Goal: Information Seeking & Learning: Check status

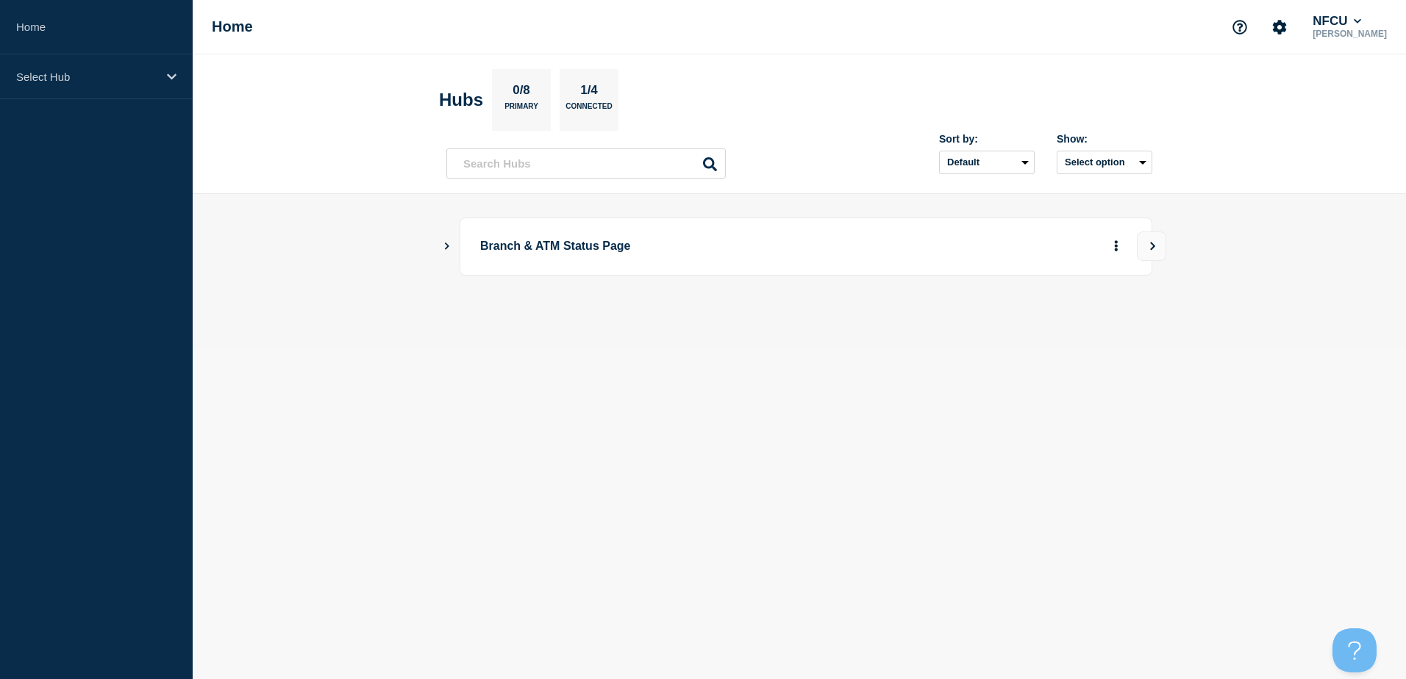
click at [446, 248] on icon "Show Connected Hubs" at bounding box center [447, 246] width 4 height 7
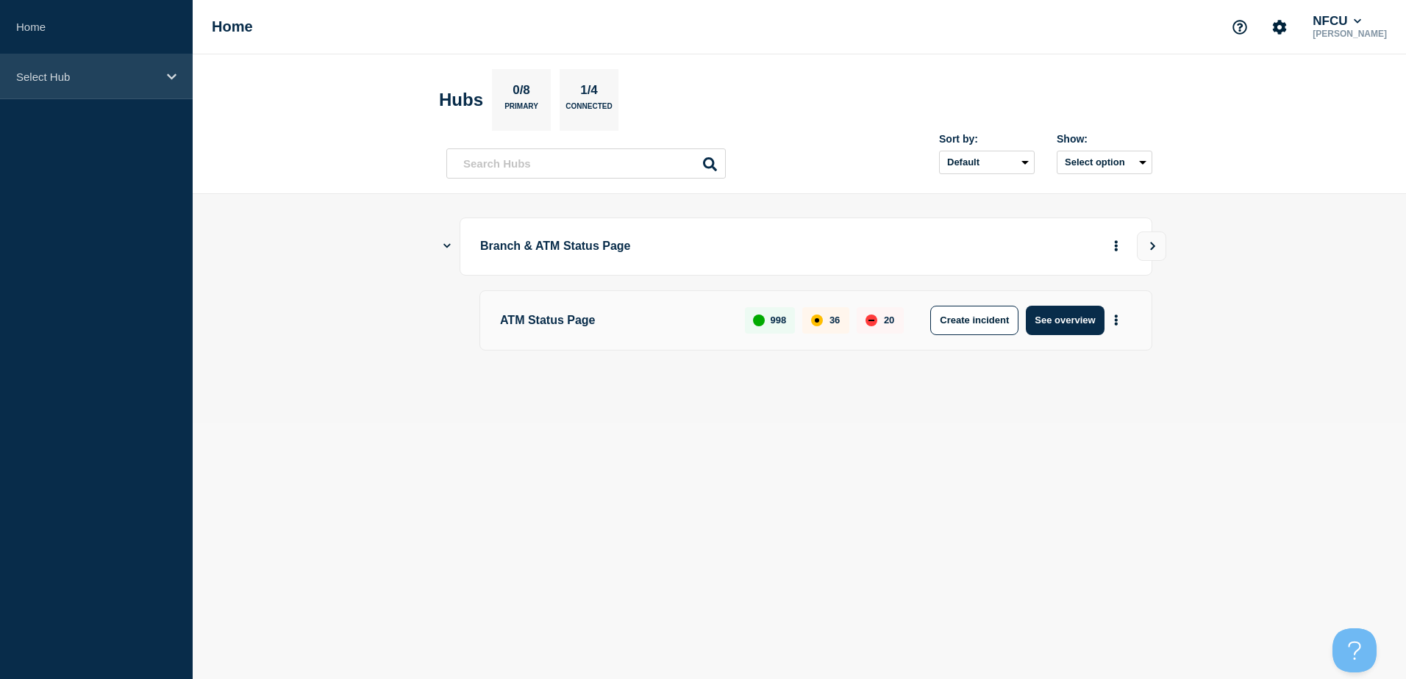
click at [173, 74] on icon at bounding box center [172, 76] width 10 height 11
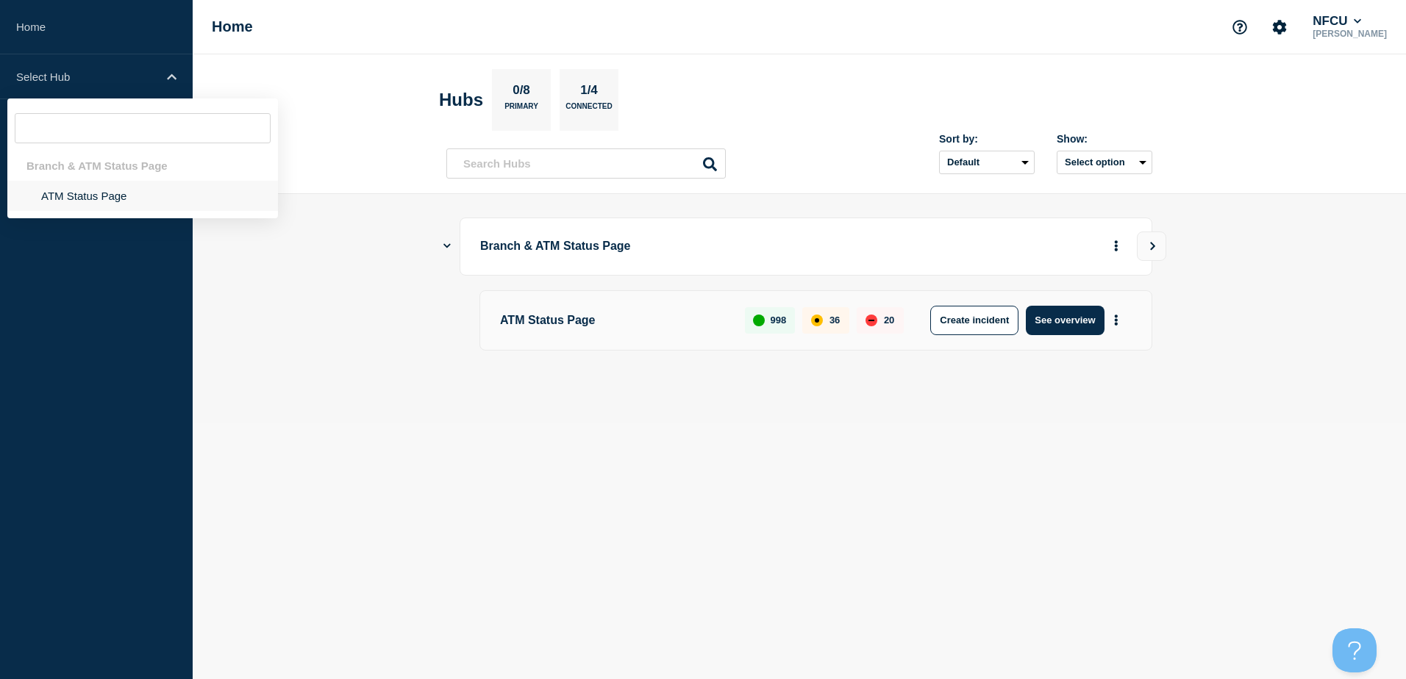
click at [113, 193] on li "ATM Status Page" at bounding box center [142, 196] width 271 height 30
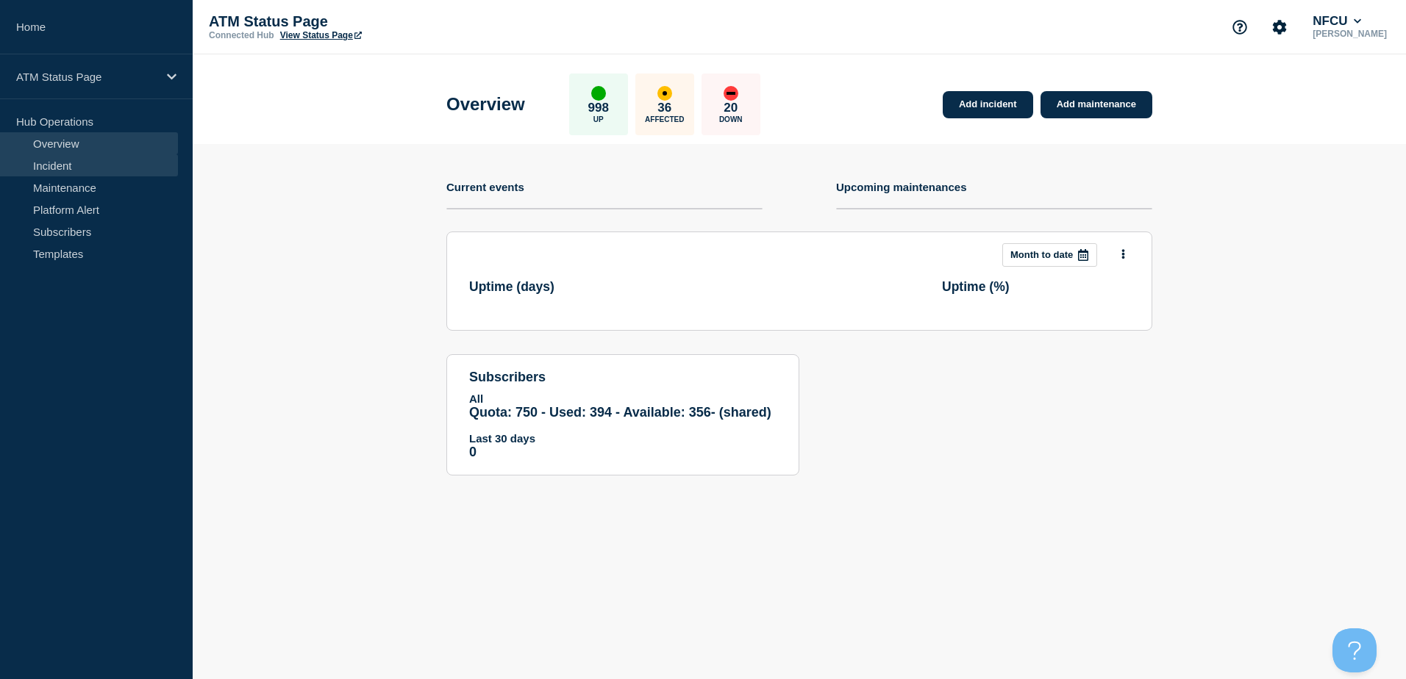
click at [93, 168] on link "Incident" at bounding box center [89, 165] width 178 height 22
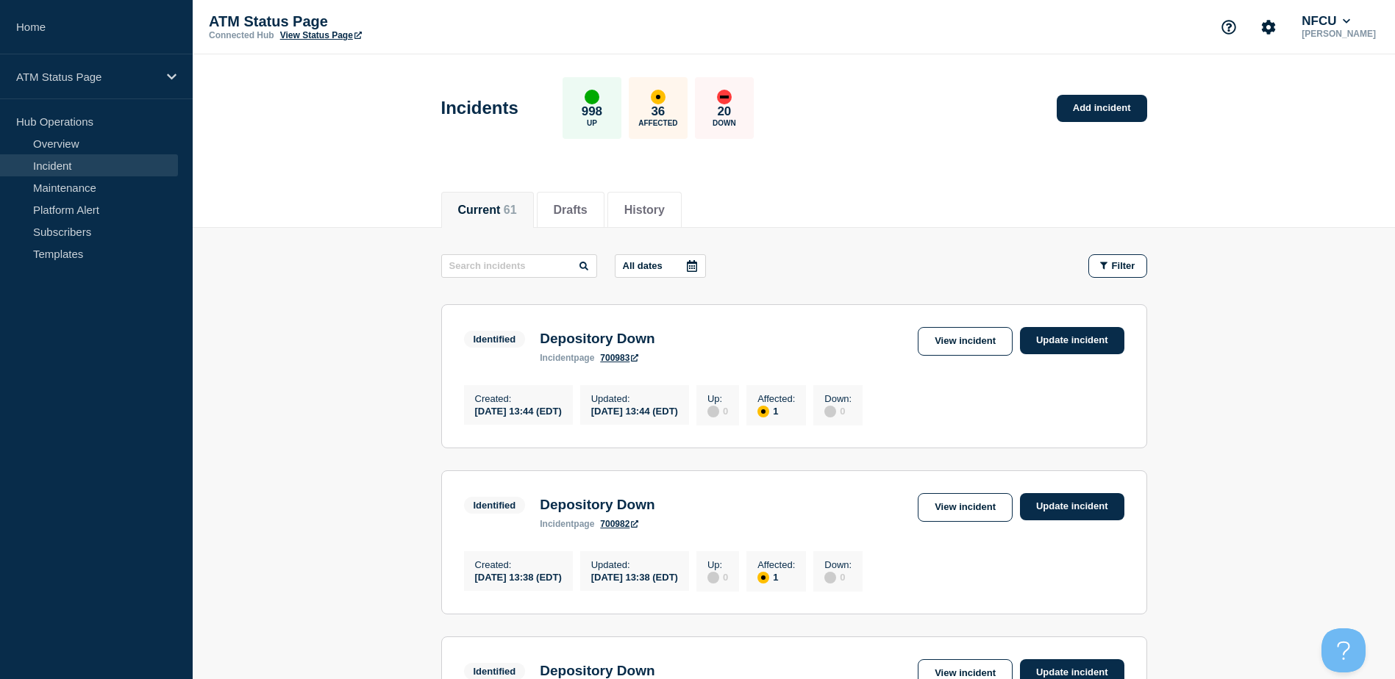
click at [696, 266] on icon at bounding box center [692, 266] width 10 height 12
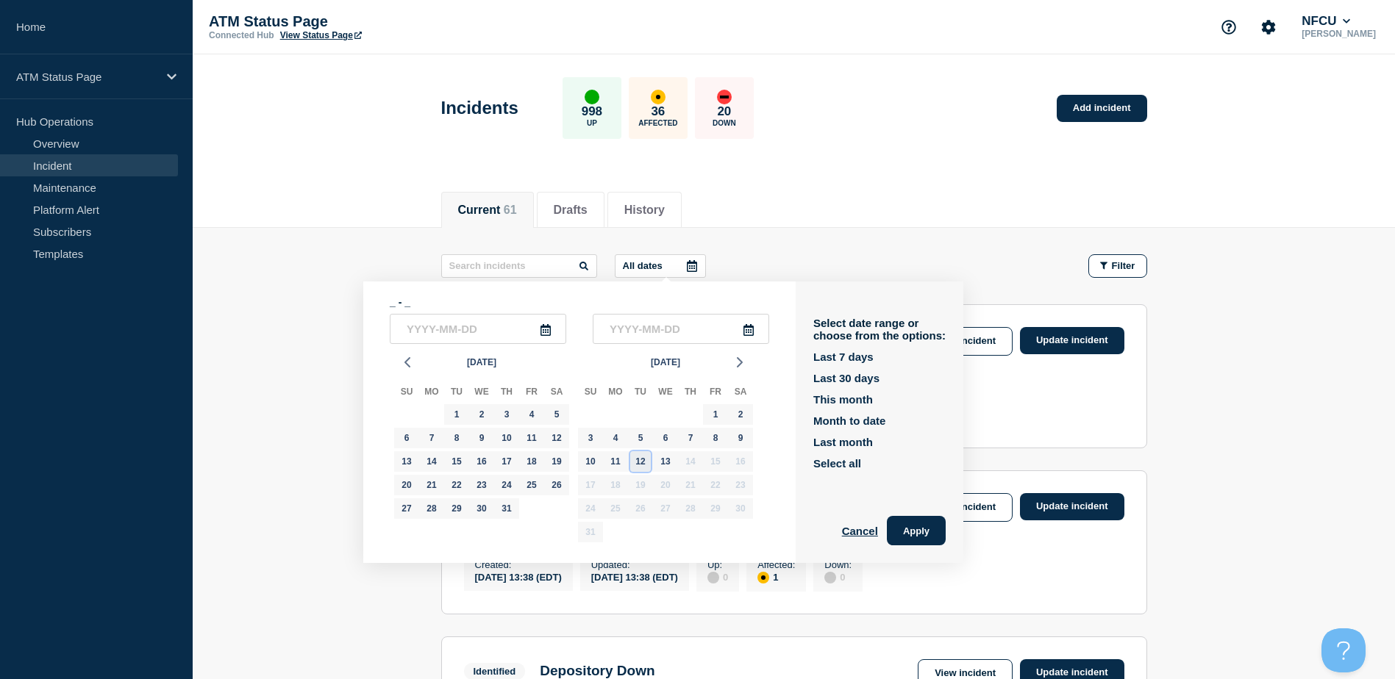
click at [646, 462] on div "12" at bounding box center [640, 461] width 21 height 21
type input "[DATE]"
click at [646, 462] on div "12" at bounding box center [640, 461] width 21 height 21
type input "[DATE]"
click at [922, 537] on button "Apply" at bounding box center [916, 530] width 59 height 29
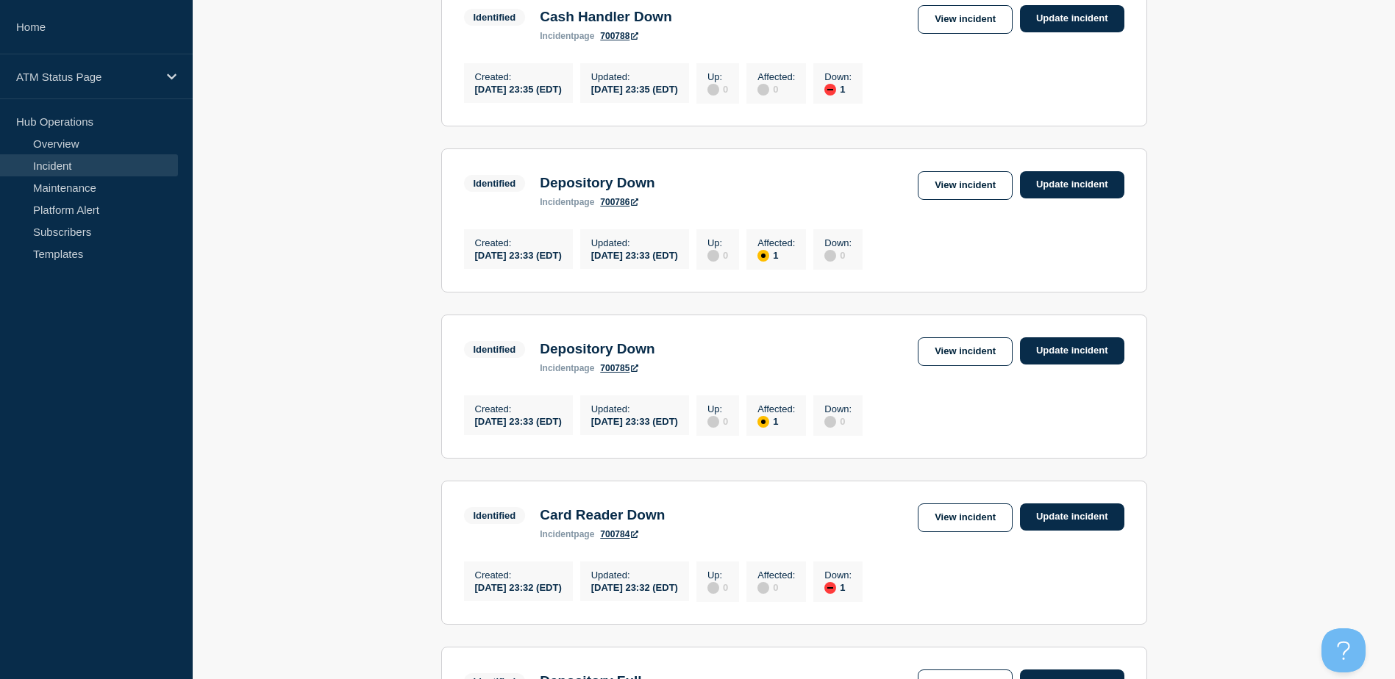
scroll to position [1378, 0]
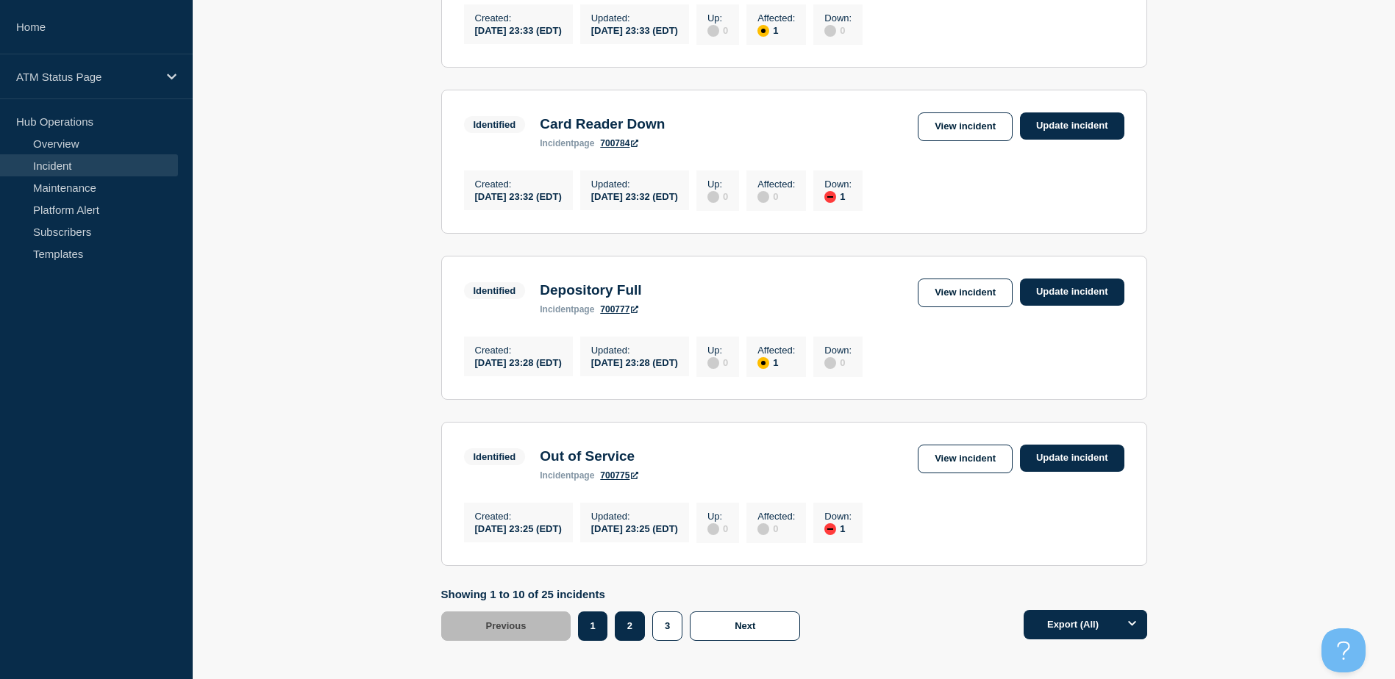
click at [625, 641] on button "2" at bounding box center [630, 626] width 30 height 29
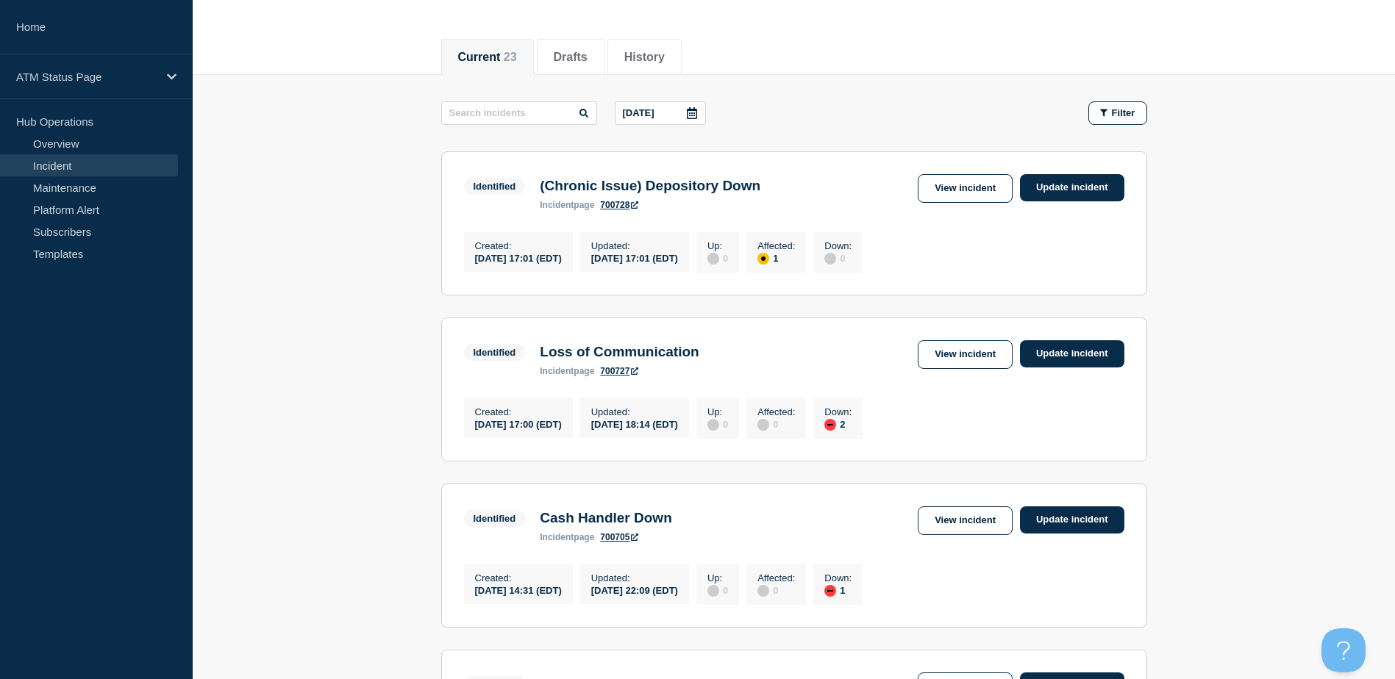
scroll to position [160, 0]
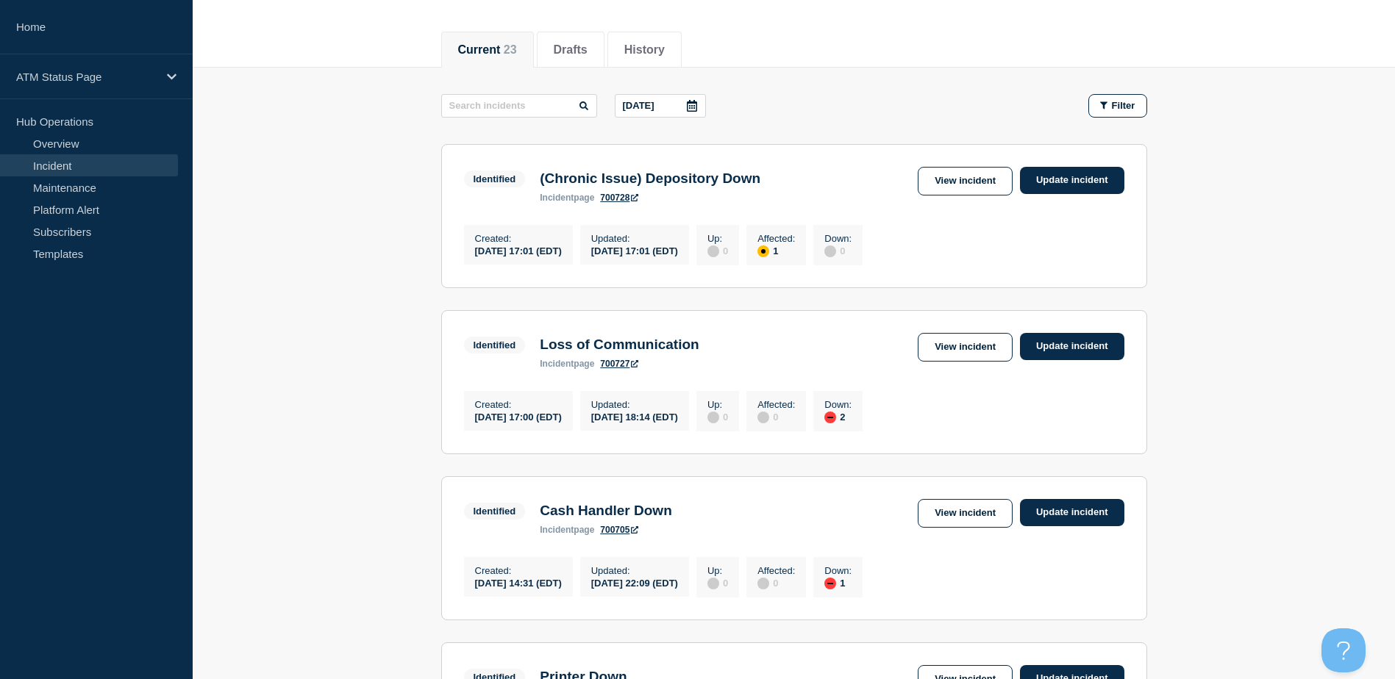
click at [695, 105] on icon at bounding box center [692, 106] width 10 height 12
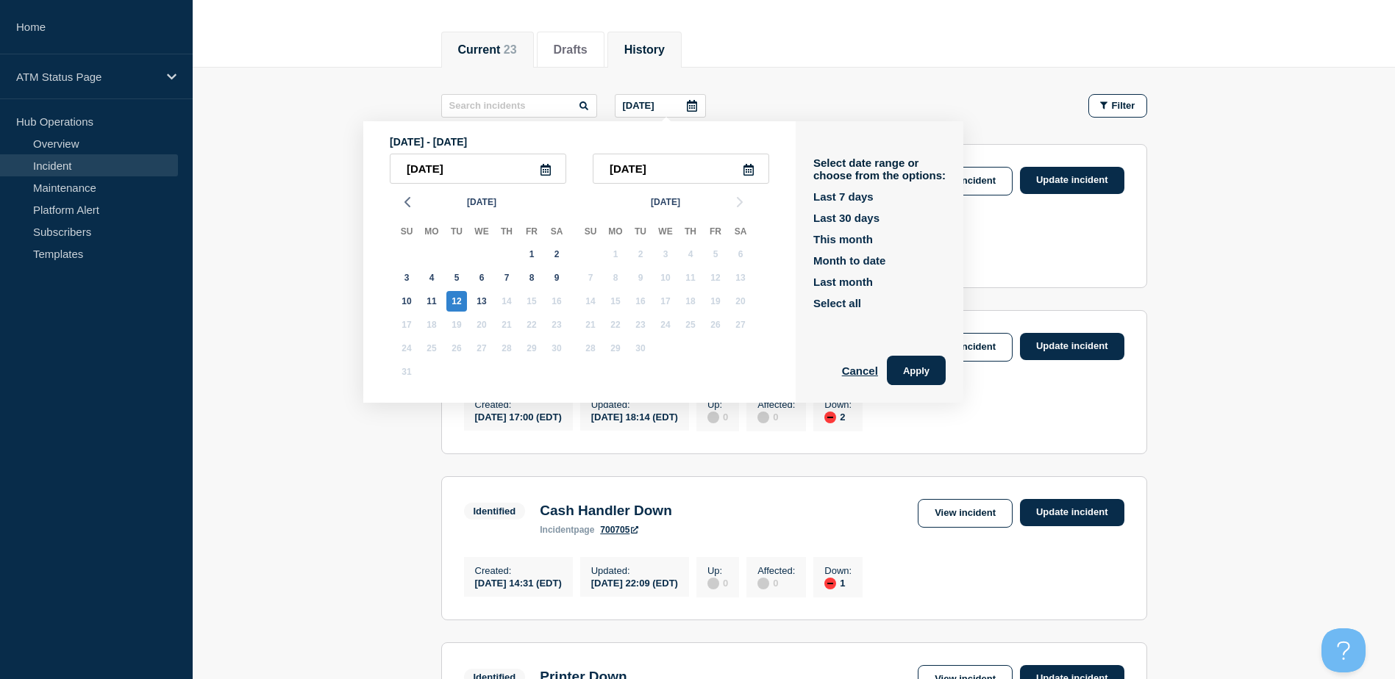
click at [665, 49] on button "History" at bounding box center [644, 49] width 40 height 13
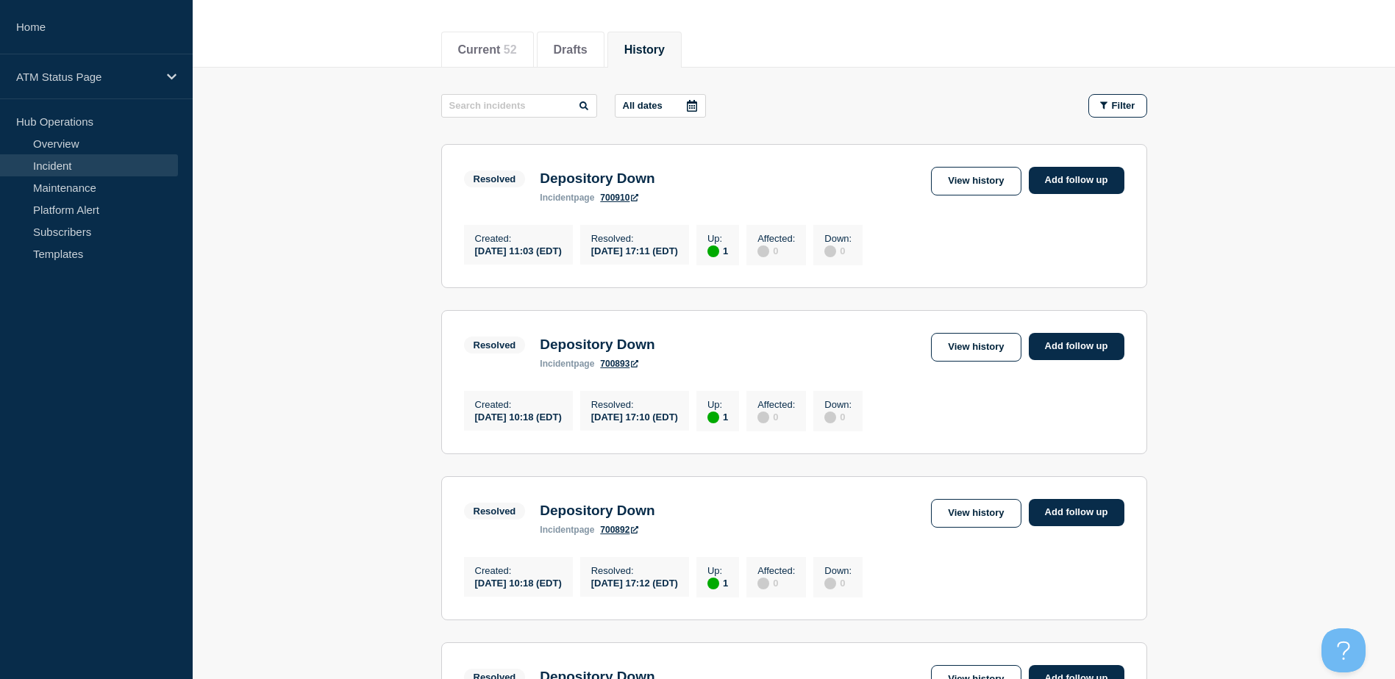
click at [690, 106] on icon at bounding box center [692, 106] width 10 height 12
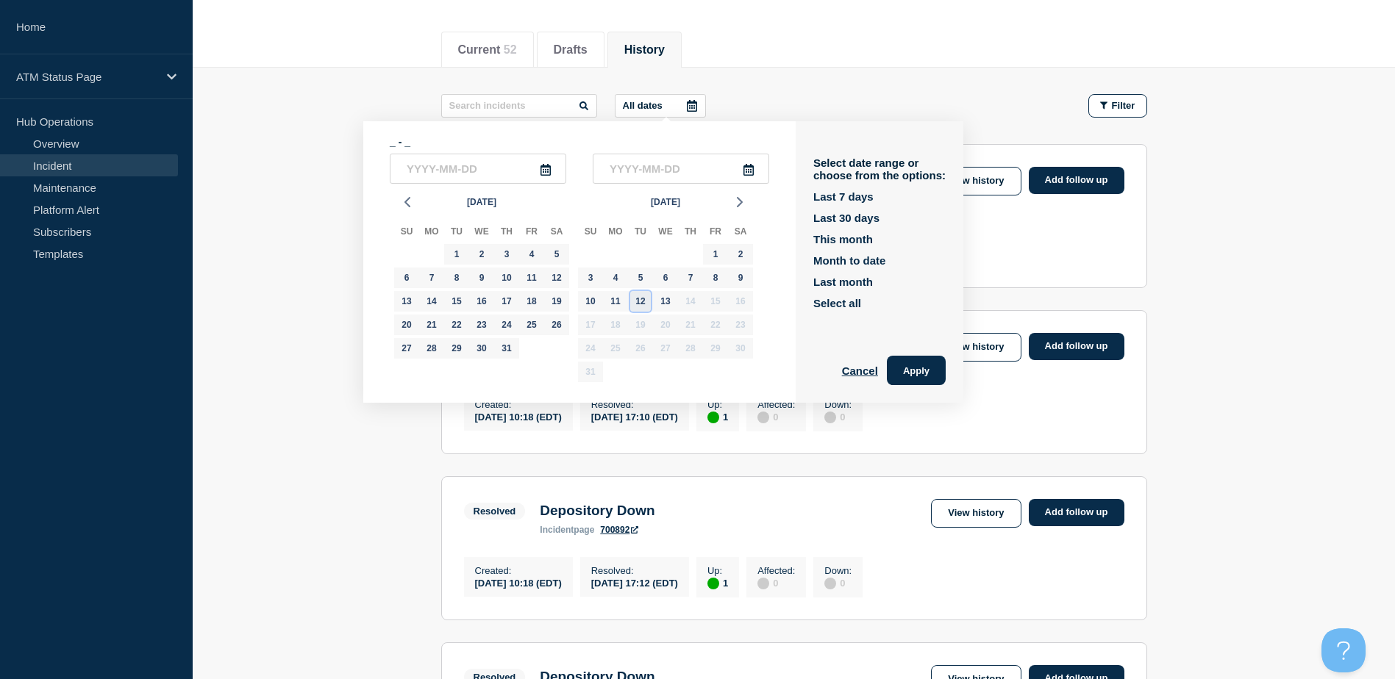
click at [644, 297] on div "12" at bounding box center [640, 301] width 21 height 21
type input "[DATE]"
click at [644, 297] on div "12" at bounding box center [640, 301] width 21 height 21
type input "[DATE]"
click at [644, 297] on div "12" at bounding box center [640, 301] width 21 height 21
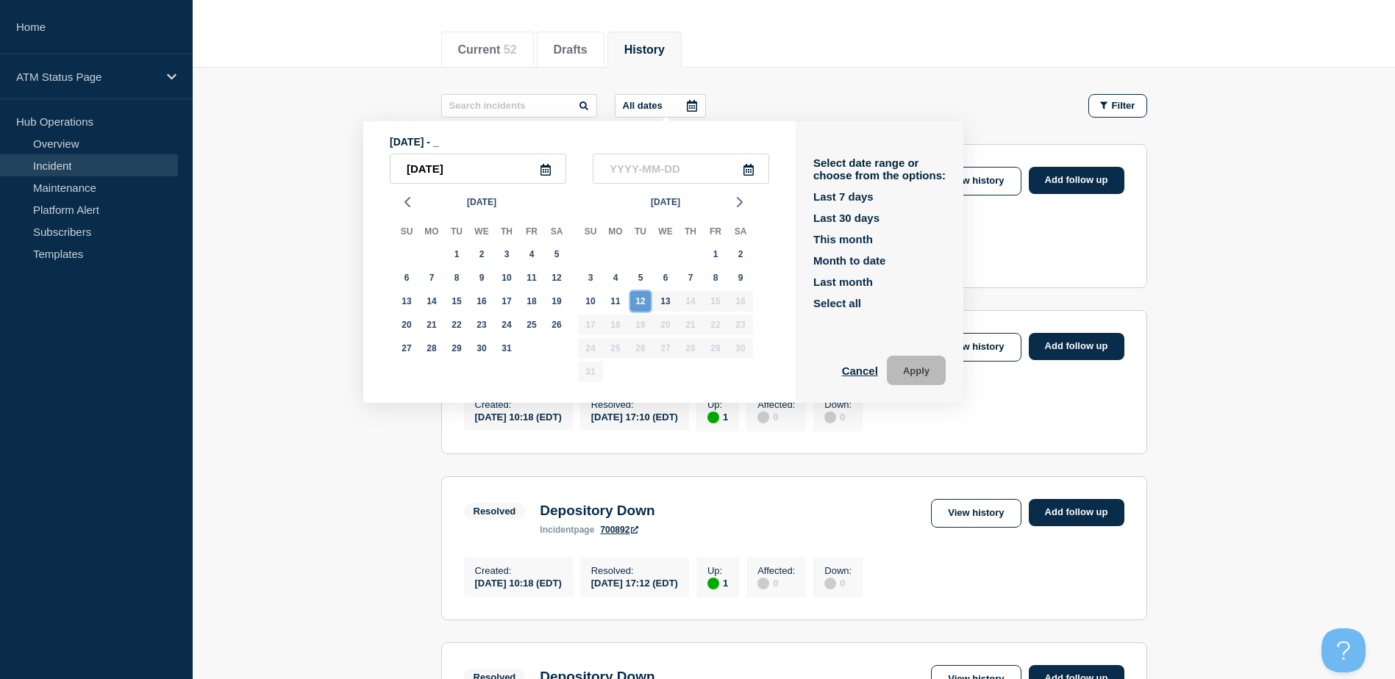
click at [644, 297] on div "12" at bounding box center [640, 301] width 21 height 21
type input "[DATE]"
click at [917, 371] on button "Apply" at bounding box center [916, 370] width 59 height 29
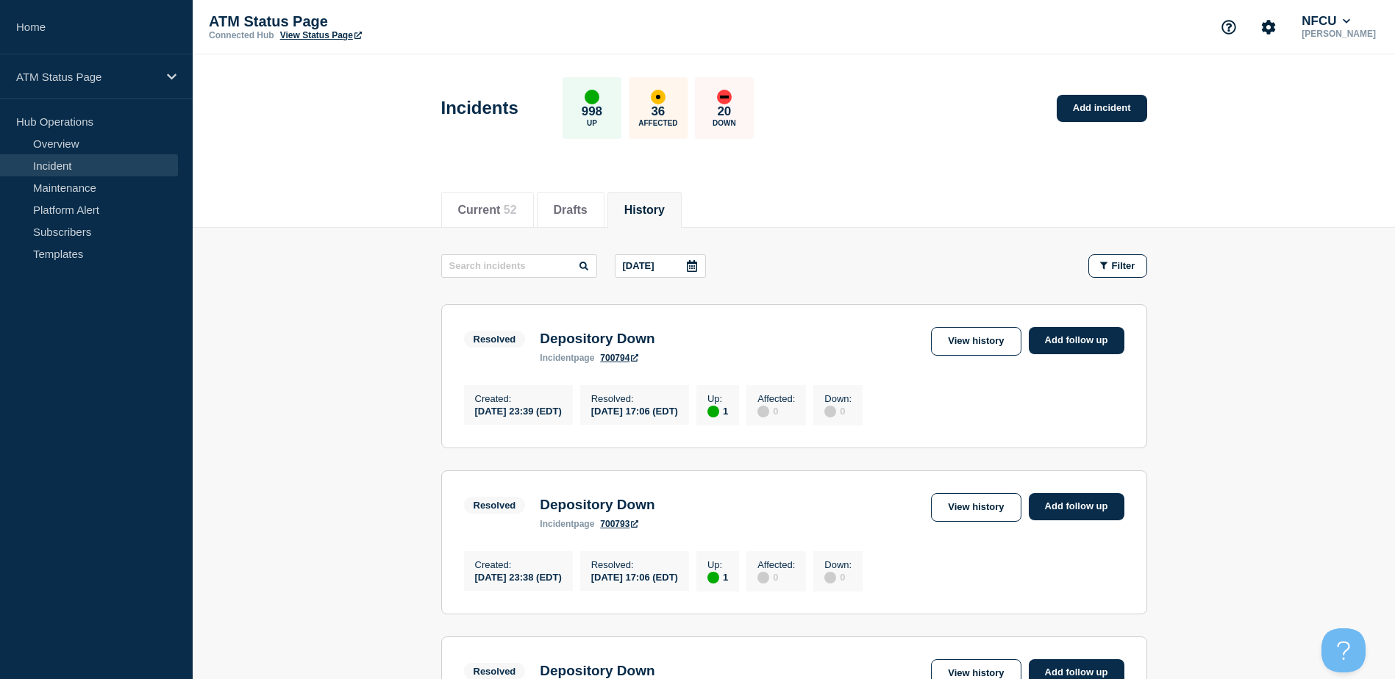
scroll to position [1523, 0]
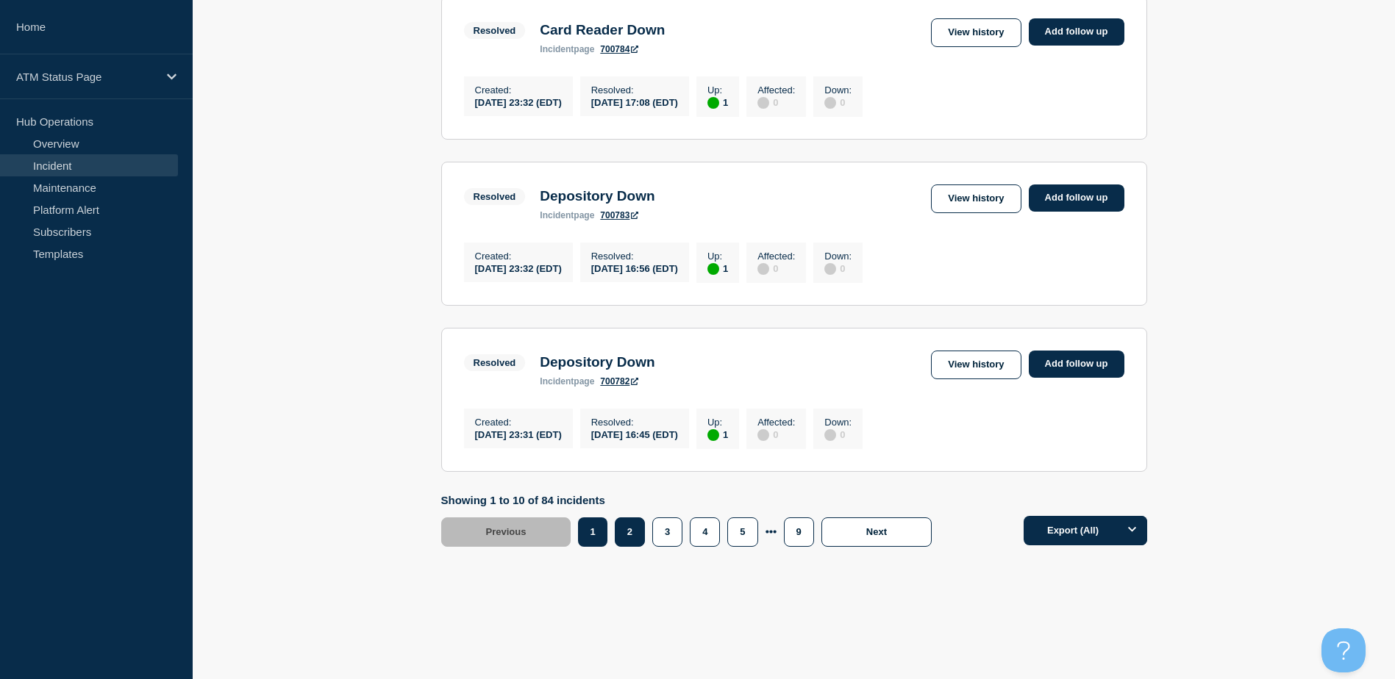
click at [631, 534] on button "2" at bounding box center [630, 532] width 30 height 29
click at [665, 534] on button "3" at bounding box center [667, 532] width 30 height 29
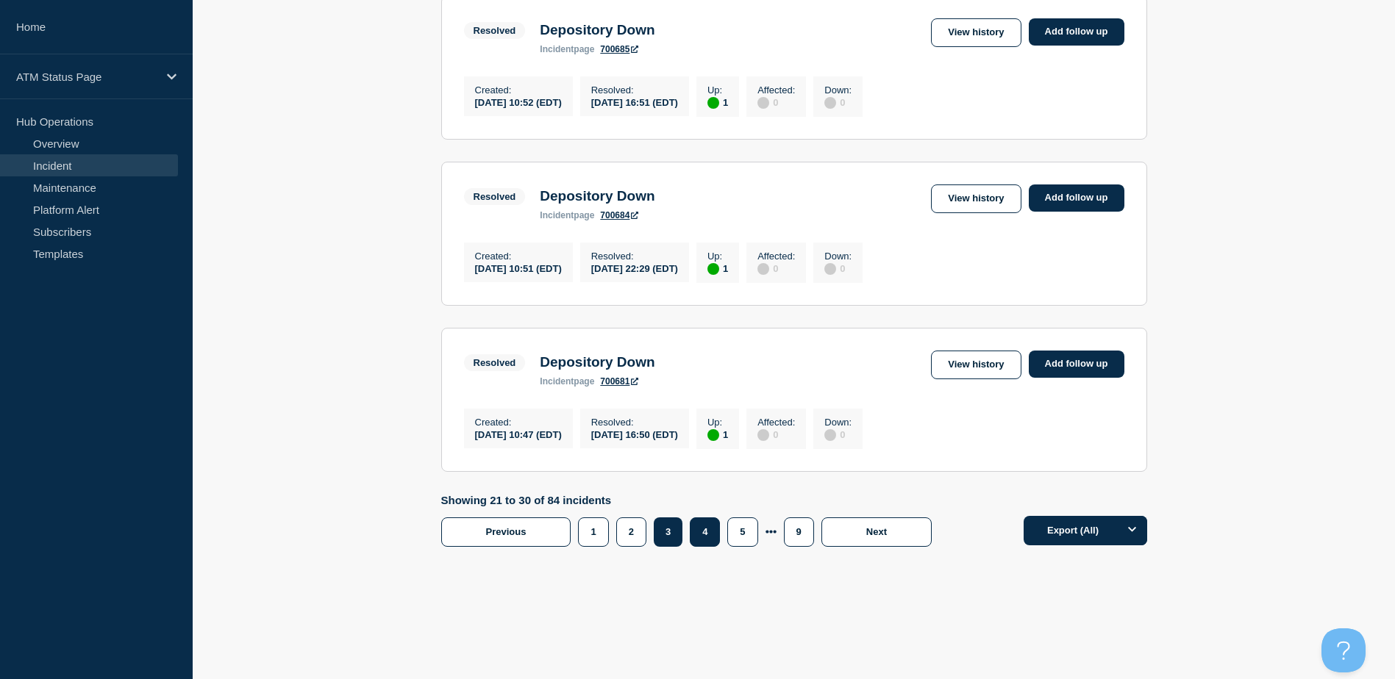
click at [709, 531] on button "4" at bounding box center [705, 532] width 30 height 29
click at [747, 539] on button "5" at bounding box center [742, 532] width 30 height 29
click at [717, 527] on button "6" at bounding box center [723, 532] width 30 height 29
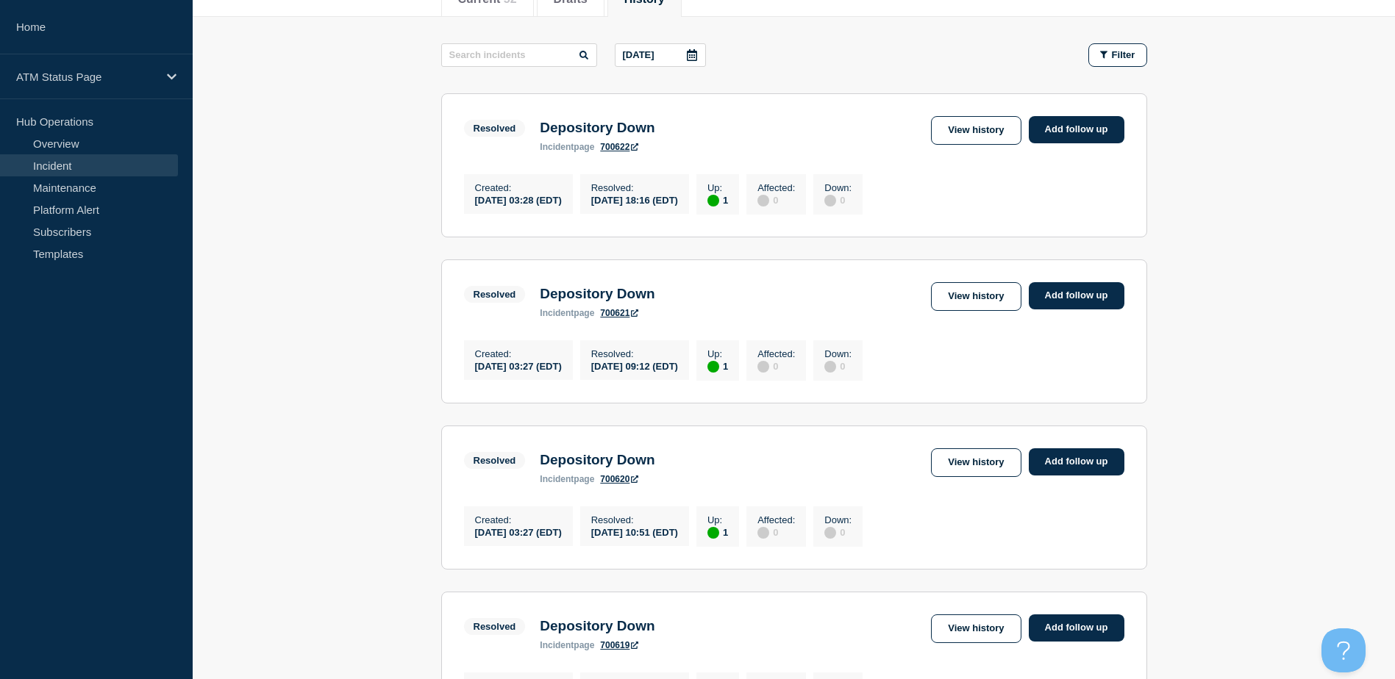
scroll to position [203, 0]
